Goal: Navigation & Orientation: Understand site structure

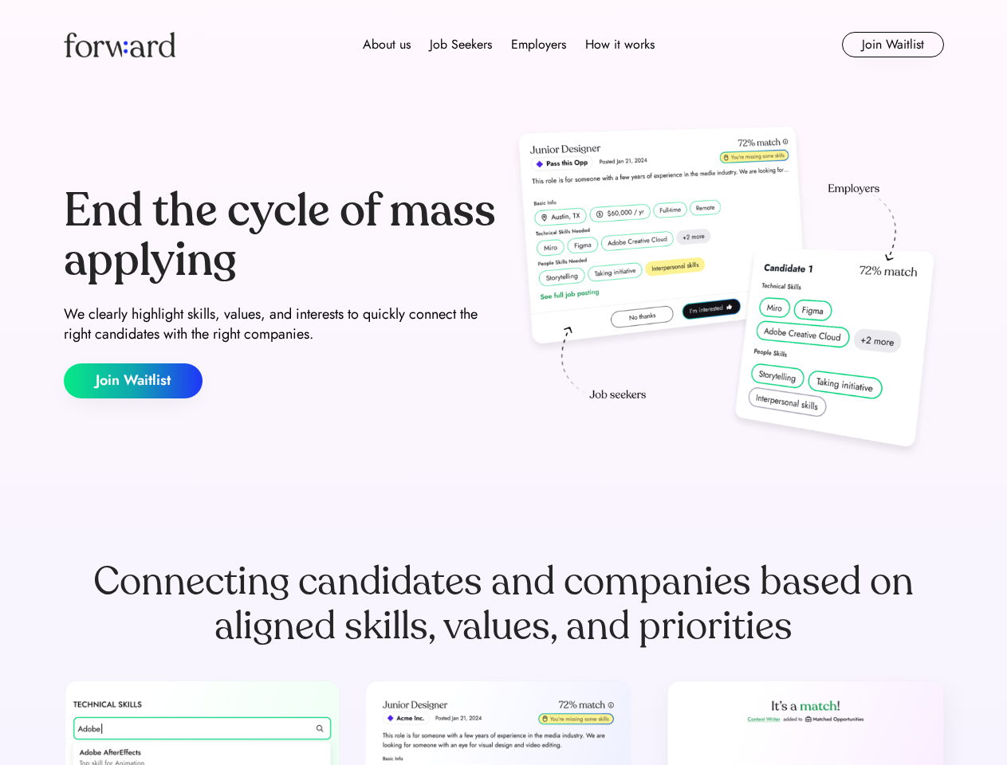
click at [503, 383] on div "End the cycle of mass applying We clearly highlight skills, values, and interes…" at bounding box center [504, 292] width 880 height 343
click at [504, 45] on div "About us Job Seekers Employers How it works" at bounding box center [508, 44] width 628 height 19
click at [120, 45] on img at bounding box center [120, 45] width 112 height 26
click at [509, 45] on div "About us Job Seekers Employers How it works" at bounding box center [508, 44] width 628 height 19
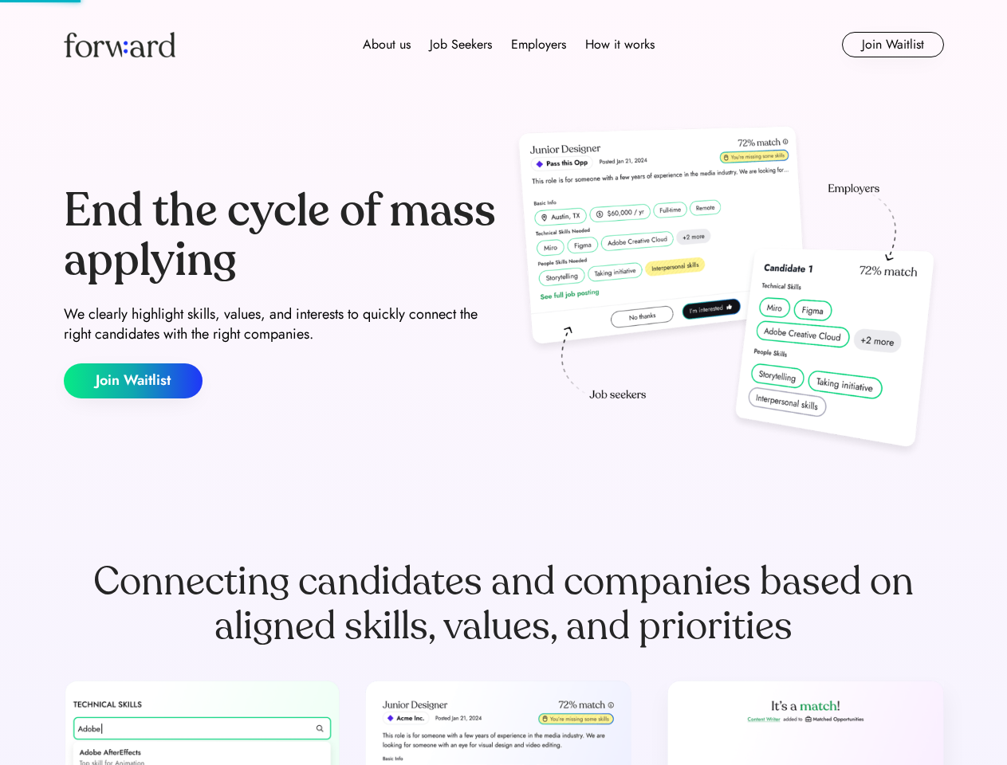
click at [387, 45] on div "About us" at bounding box center [387, 44] width 48 height 19
click at [461, 45] on div "Job Seekers" at bounding box center [461, 44] width 62 height 19
click at [538, 45] on div "Employers" at bounding box center [538, 44] width 55 height 19
click at [619, 45] on div "How it works" at bounding box center [619, 44] width 69 height 19
click at [892, 45] on button "Join Waitlist" at bounding box center [893, 45] width 102 height 26
